Goal: Task Accomplishment & Management: Manage account settings

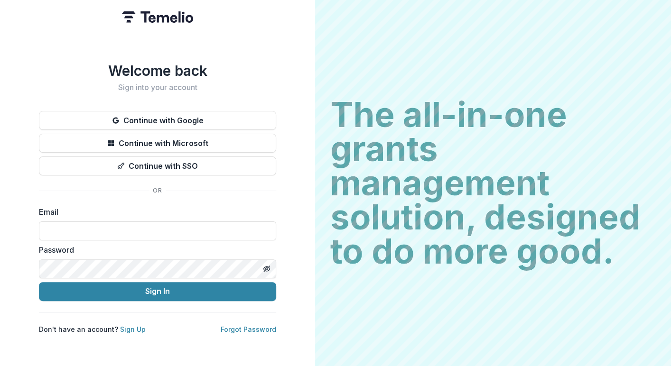
click at [254, 69] on h1 "Welcome back" at bounding box center [157, 70] width 237 height 17
click at [209, 121] on button "Continue with Google" at bounding box center [157, 120] width 237 height 19
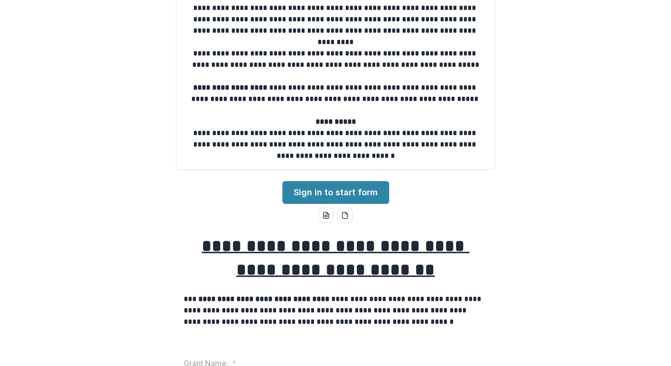
scroll to position [95, 0]
click at [340, 186] on link "Sign in to start form" at bounding box center [335, 192] width 107 height 23
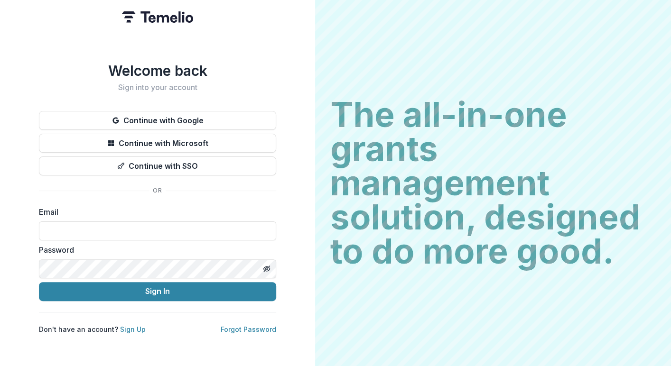
click at [177, 229] on input at bounding box center [157, 231] width 237 height 19
type input "**********"
click at [200, 285] on button "Sign In" at bounding box center [157, 291] width 237 height 19
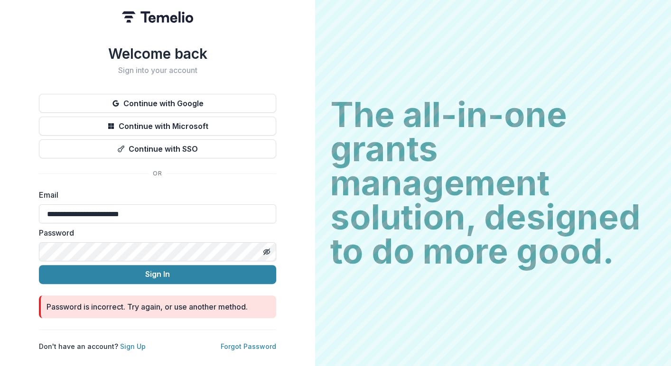
click at [150, 103] on button "Continue with Google" at bounding box center [157, 103] width 237 height 19
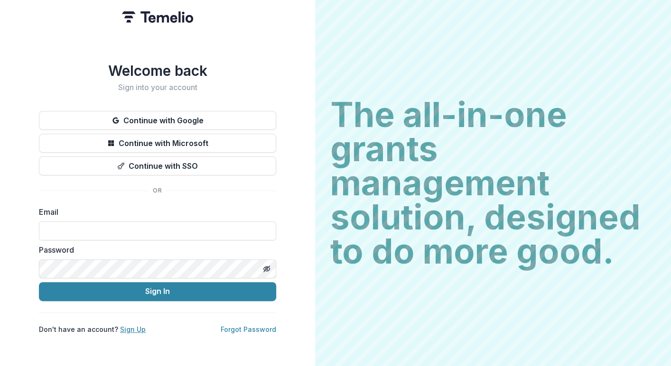
click at [137, 327] on link "Sign Up" at bounding box center [133, 329] width 26 height 8
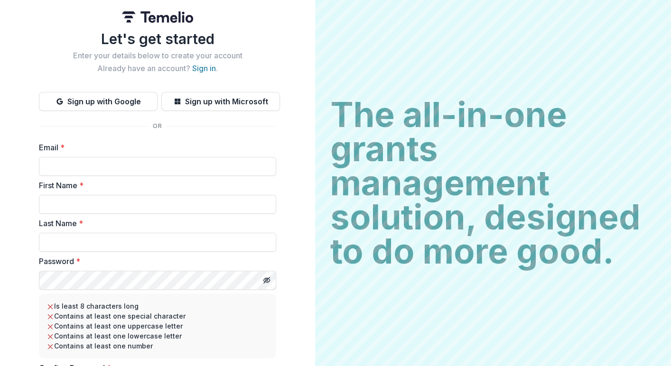
click at [114, 103] on button "Sign up with Google" at bounding box center [98, 101] width 119 height 19
click at [110, 101] on button "Sign up with Google" at bounding box center [98, 101] width 119 height 19
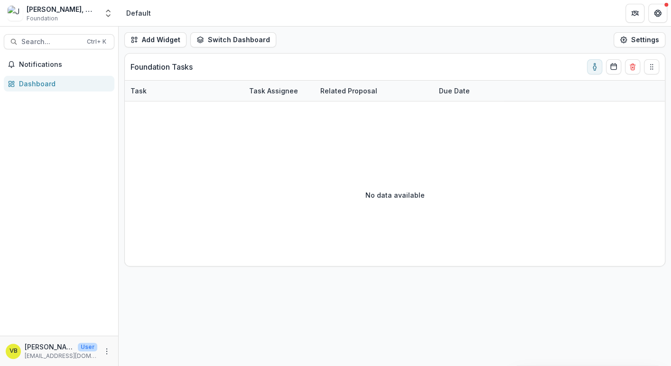
click at [110, 350] on icon "More" at bounding box center [107, 352] width 8 height 8
click at [136, 334] on link "User Settings" at bounding box center [170, 331] width 102 height 16
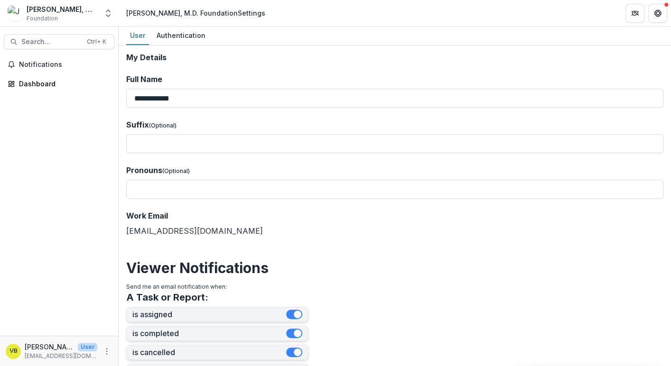
click at [92, 19] on div "Joseph A. Bailey II, M.D. Foundation Foundation" at bounding box center [62, 13] width 71 height 19
click at [108, 18] on icon "Open entity switcher" at bounding box center [107, 13] width 9 height 9
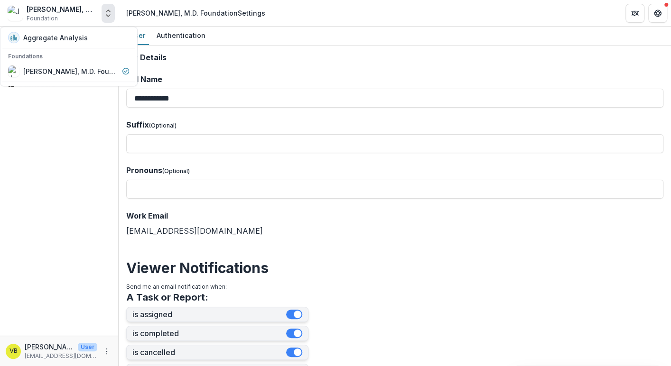
drag, startPoint x: 89, startPoint y: 12, endPoint x: 96, endPoint y: 10, distance: 7.3
click at [89, 11] on div "[PERSON_NAME], M.D. Foundation" at bounding box center [62, 9] width 71 height 10
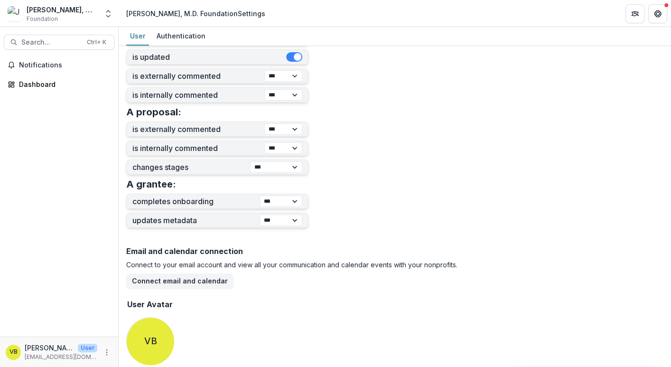
scroll to position [327, 0]
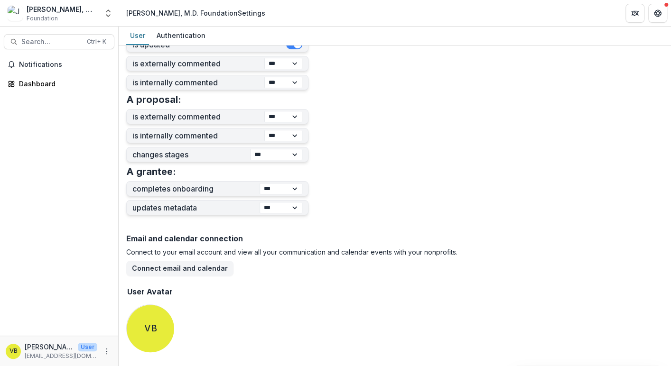
click at [42, 67] on span "Notifications" at bounding box center [65, 65] width 92 height 8
click at [46, 87] on div "Dashboard" at bounding box center [63, 84] width 88 height 10
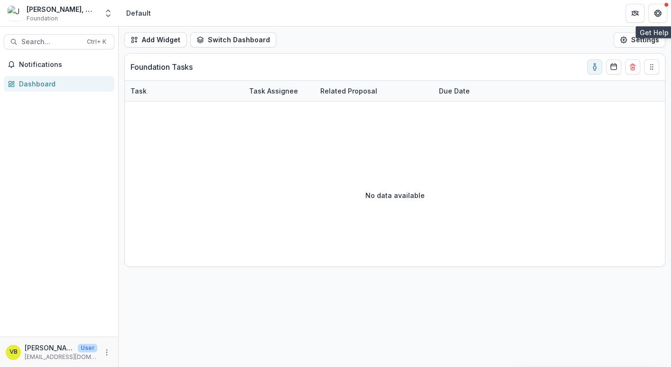
click at [659, 14] on icon "Get Help" at bounding box center [658, 13] width 8 height 8
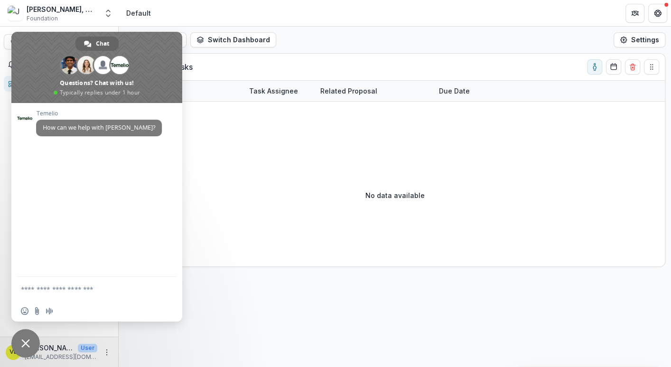
click at [215, 156] on div "No data available" at bounding box center [395, 195] width 540 height 142
click at [30, 343] on span "Close chat" at bounding box center [25, 343] width 28 height 28
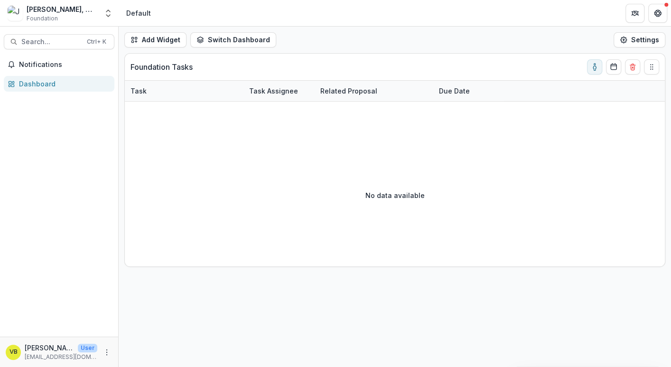
click at [109, 14] on icon "Open entity switcher" at bounding box center [107, 13] width 9 height 9
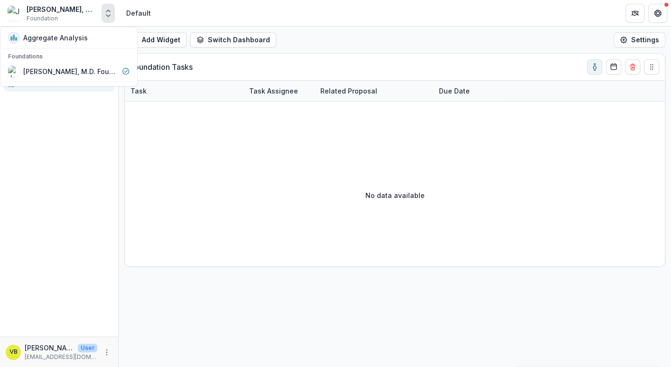
click at [106, 19] on button "Open entity switcher" at bounding box center [108, 13] width 13 height 19
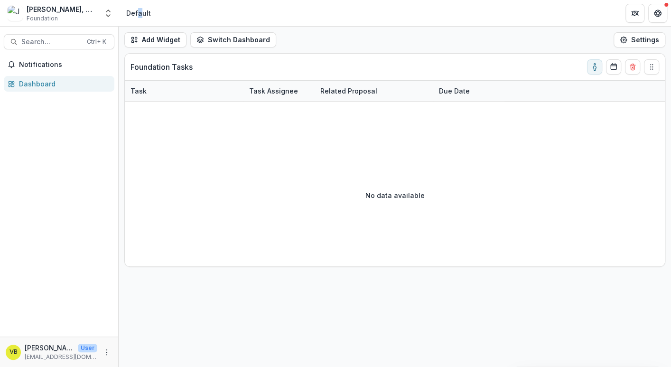
click at [139, 16] on div "Default" at bounding box center [138, 13] width 25 height 10
click at [236, 40] on button "Switch Dashboard" at bounding box center [233, 39] width 86 height 15
click at [232, 22] on header "Default" at bounding box center [395, 13] width 552 height 26
click at [36, 61] on span "Notifications" at bounding box center [65, 65] width 92 height 8
click at [62, 351] on p "[PERSON_NAME]" at bounding box center [49, 348] width 49 height 10
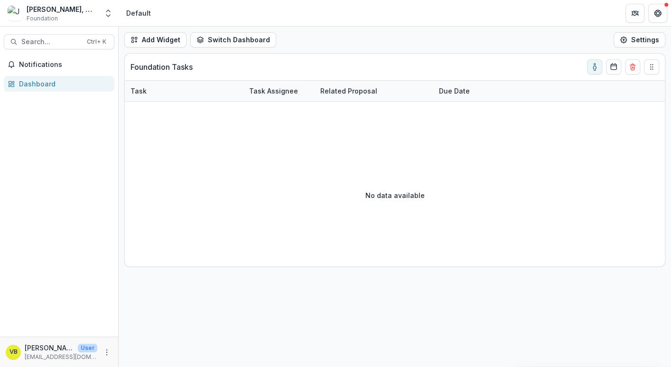
click at [110, 354] on icon "More" at bounding box center [107, 352] width 8 height 8
click at [177, 333] on link "User Settings" at bounding box center [170, 332] width 102 height 16
click at [44, 64] on span "Notifications" at bounding box center [65, 65] width 92 height 8
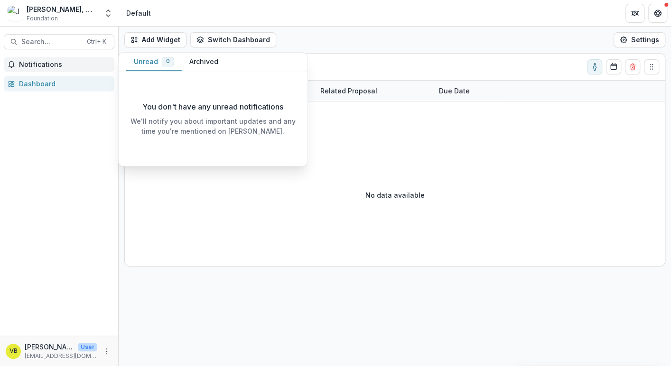
click at [44, 64] on span "Notifications" at bounding box center [65, 65] width 92 height 8
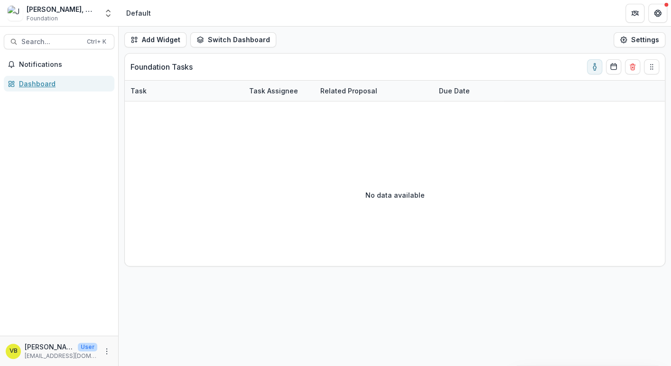
click at [49, 81] on div "Dashboard" at bounding box center [63, 84] width 88 height 10
click at [144, 112] on div at bounding box center [395, 113] width 540 height 22
